Goal: Find contact information: Find contact information

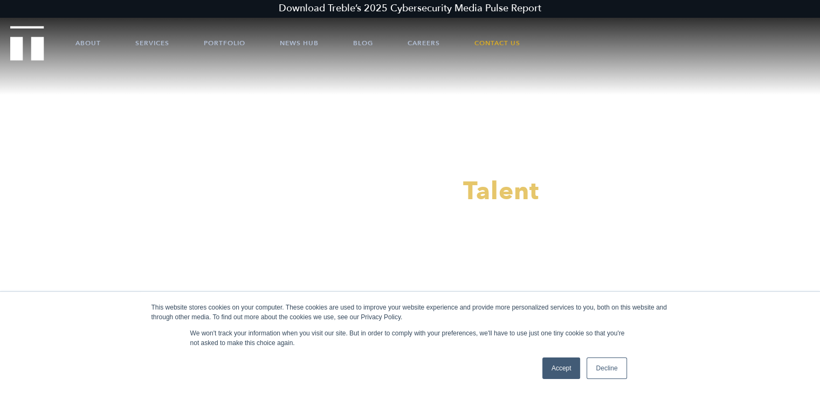
click at [620, 370] on link "Decline" at bounding box center [606, 369] width 40 height 22
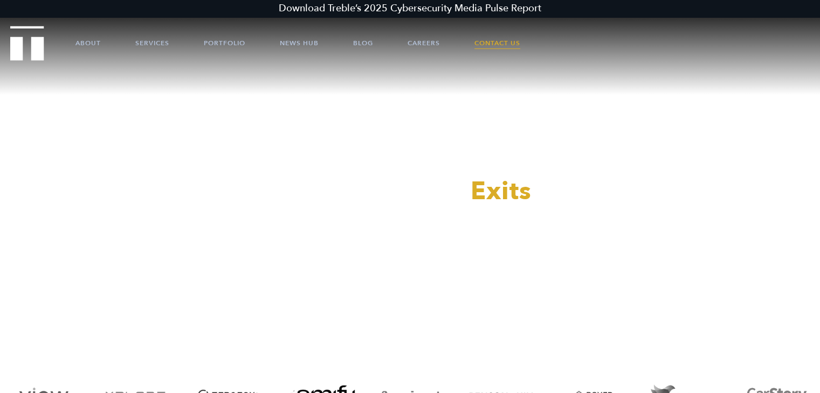
click at [500, 44] on link "Contact Us" at bounding box center [497, 43] width 46 height 32
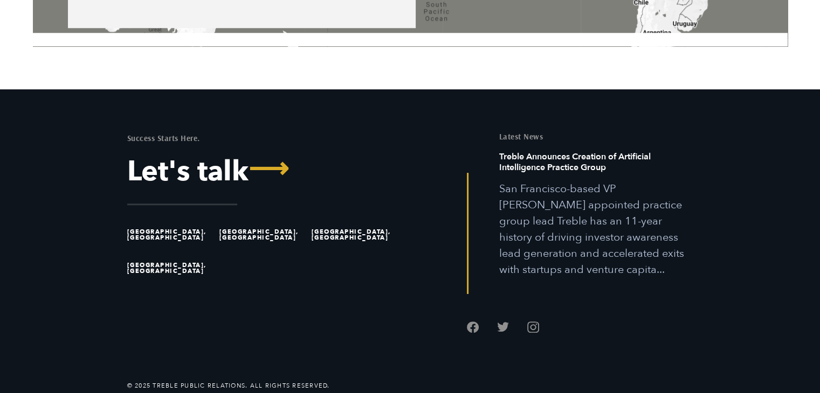
scroll to position [897, 0]
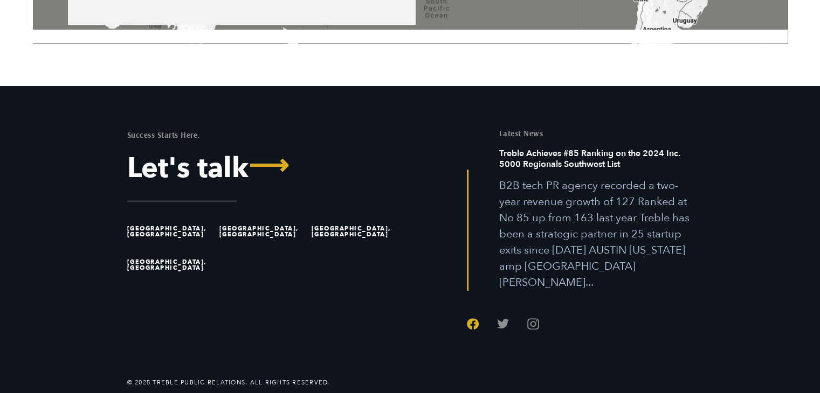
click at [472, 318] on link "Follow us on Facebook" at bounding box center [473, 324] width 12 height 12
